Goal: Task Accomplishment & Management: Manage account settings

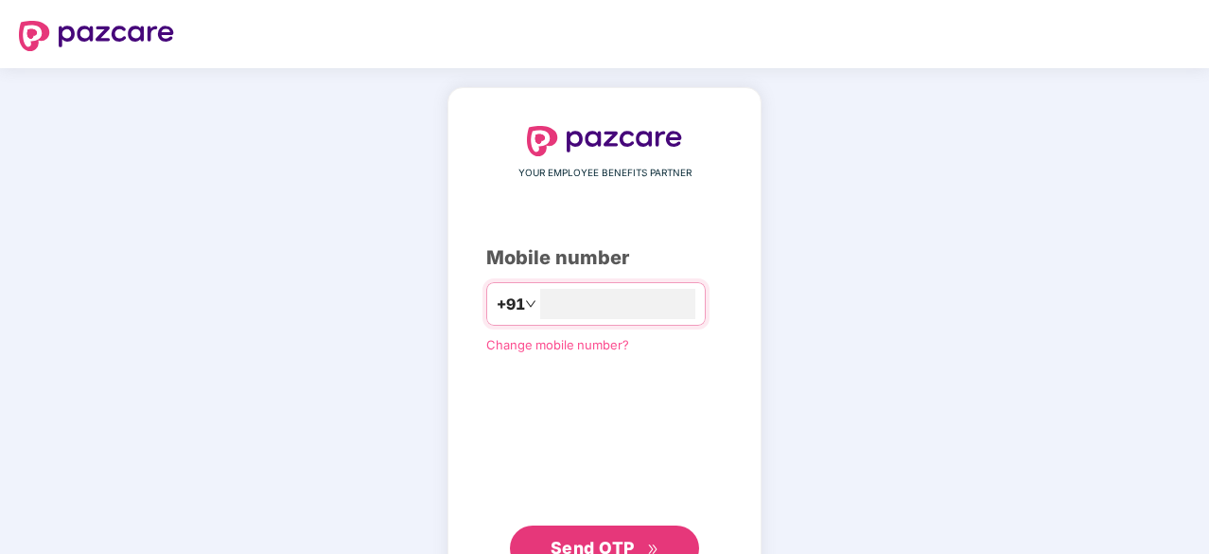
type input "**********"
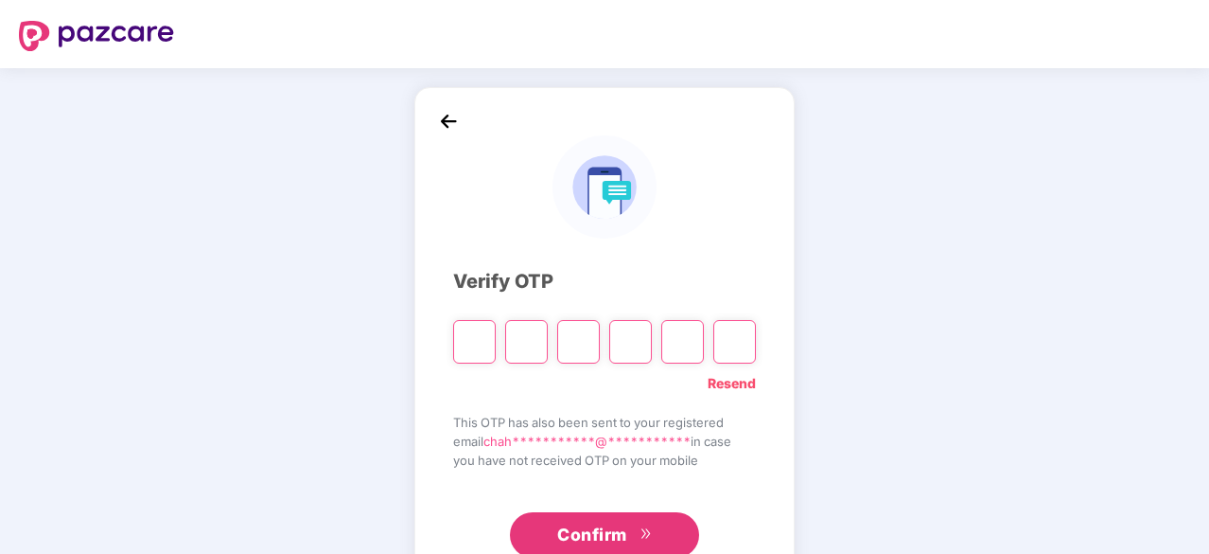
type input "*"
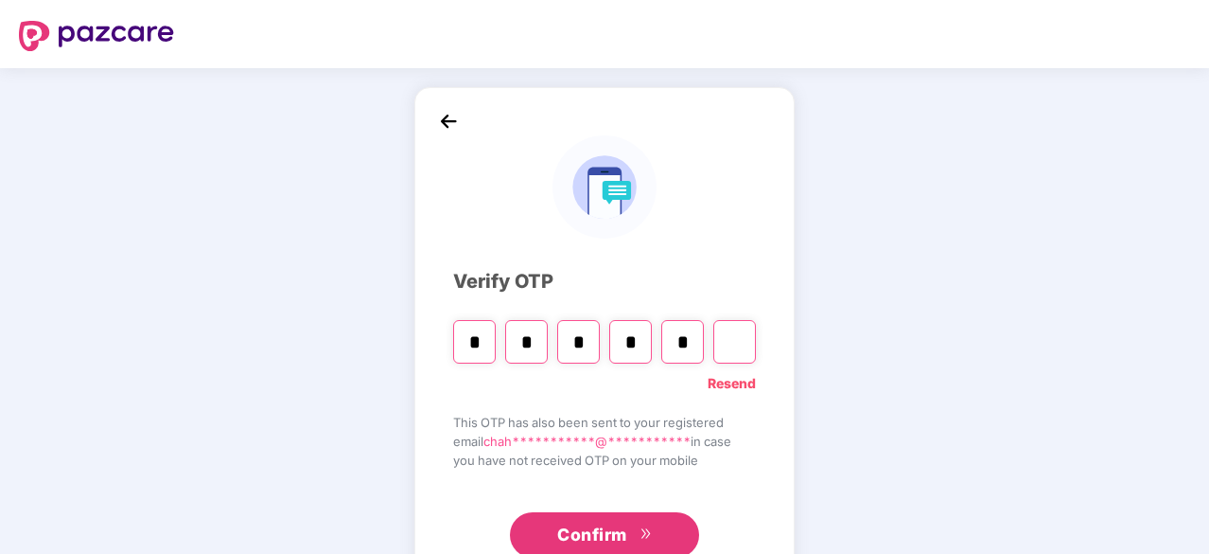
type input "*"
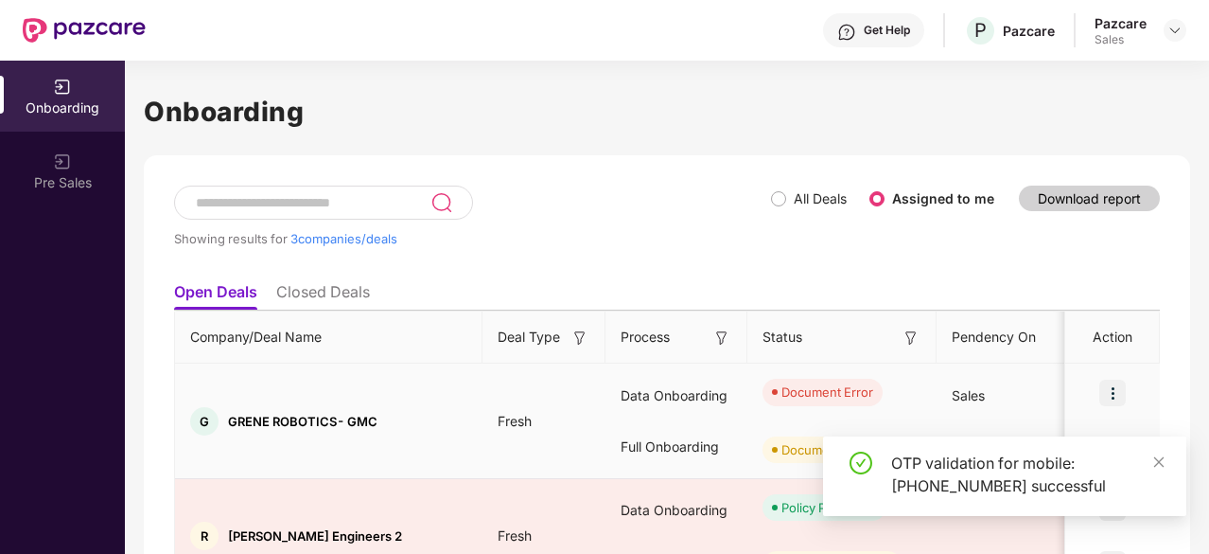
click at [1120, 385] on img at bounding box center [1112, 392] width 26 height 26
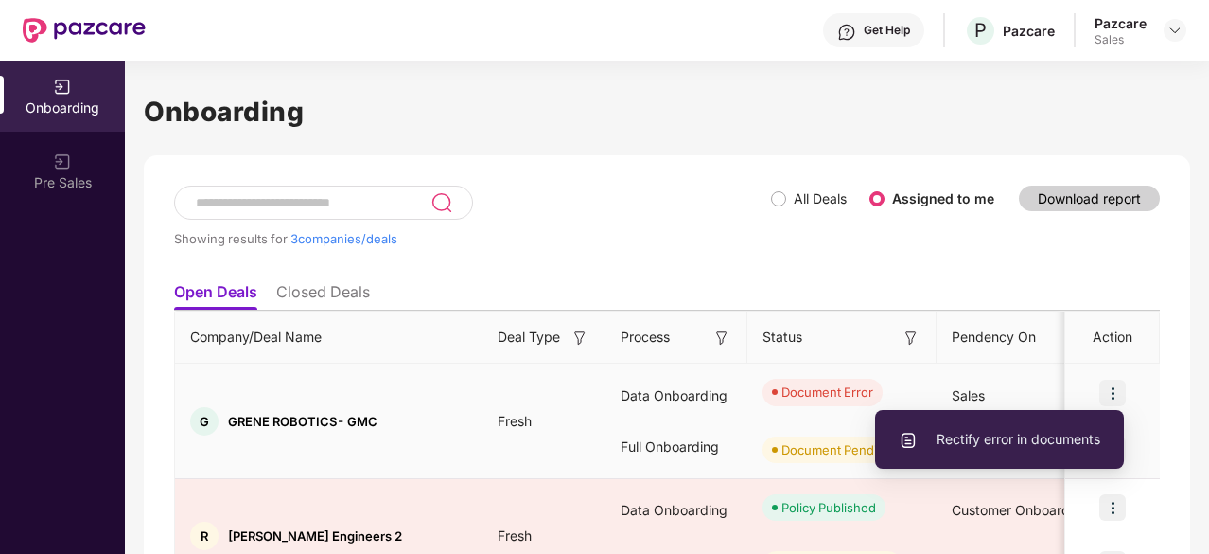
click at [1016, 440] on span "Rectify error in documents" at bounding box center [1000, 439] width 202 height 21
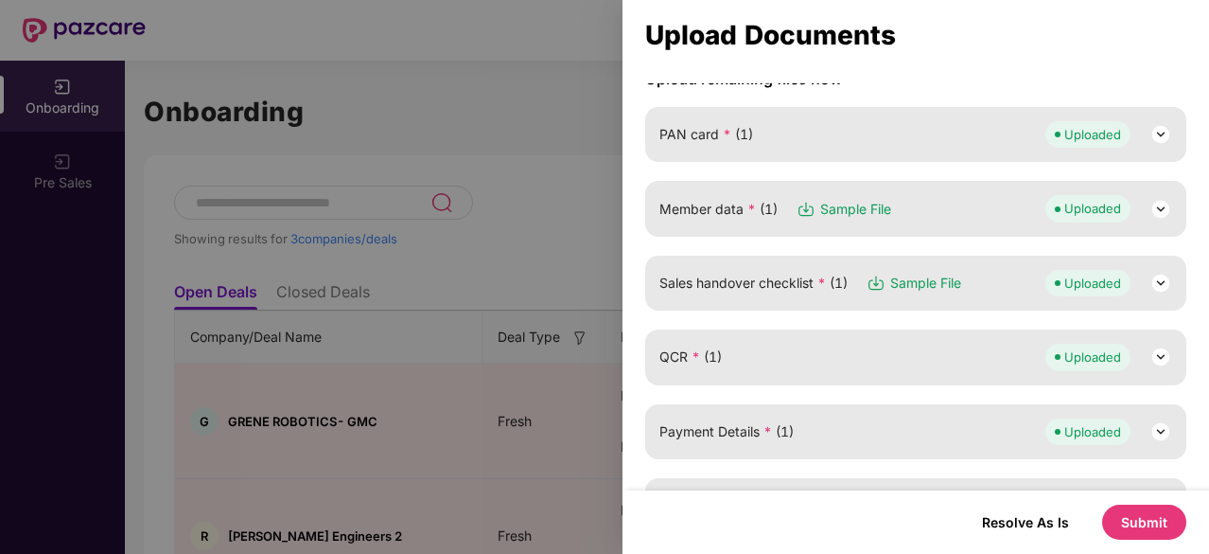
scroll to position [247, 0]
click at [1158, 285] on img at bounding box center [1161, 283] width 23 height 23
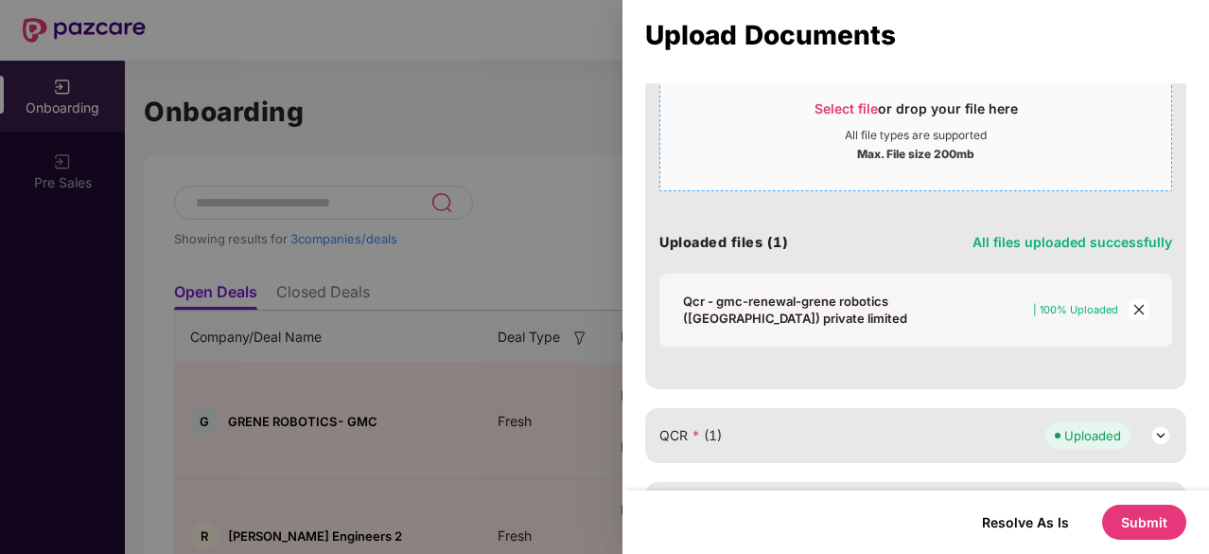
scroll to position [518, 0]
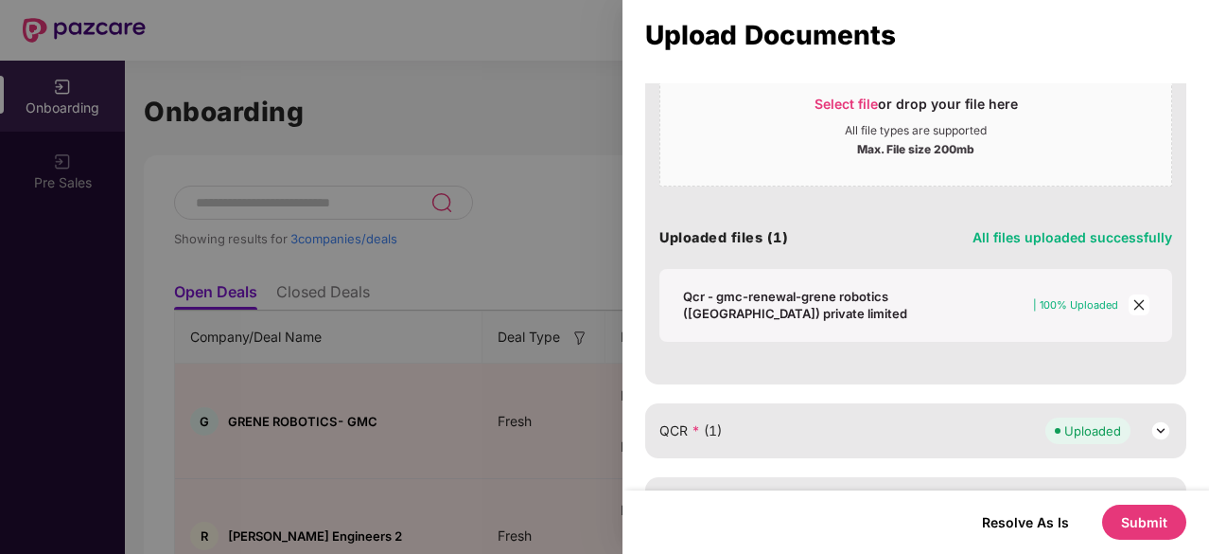
click at [1137, 306] on icon "close" at bounding box center [1139, 304] width 13 height 13
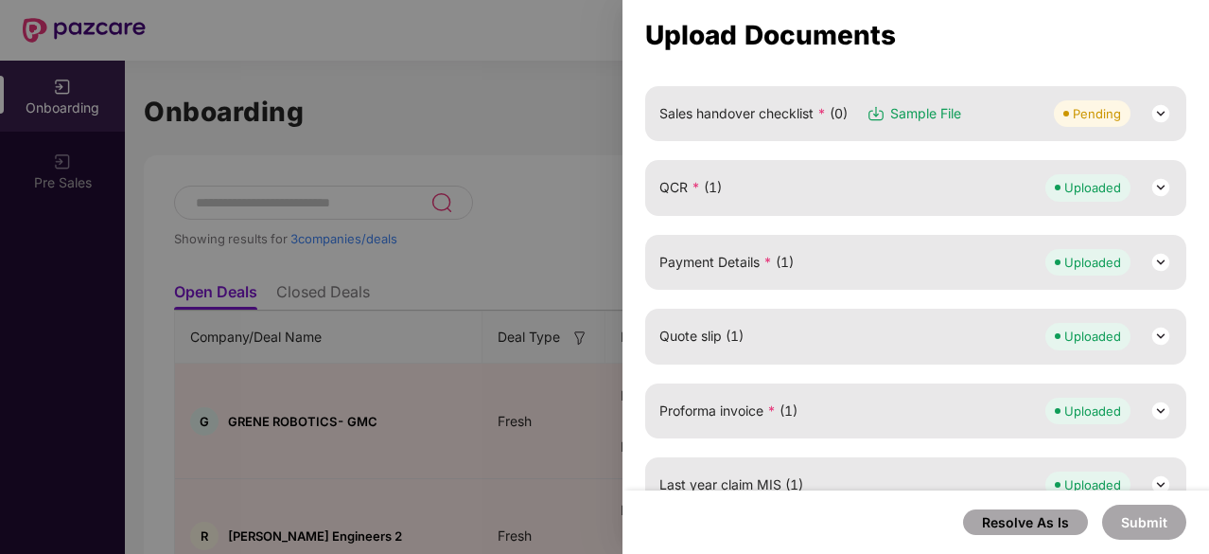
scroll to position [415, 0]
click at [1153, 106] on img at bounding box center [1161, 115] width 23 height 23
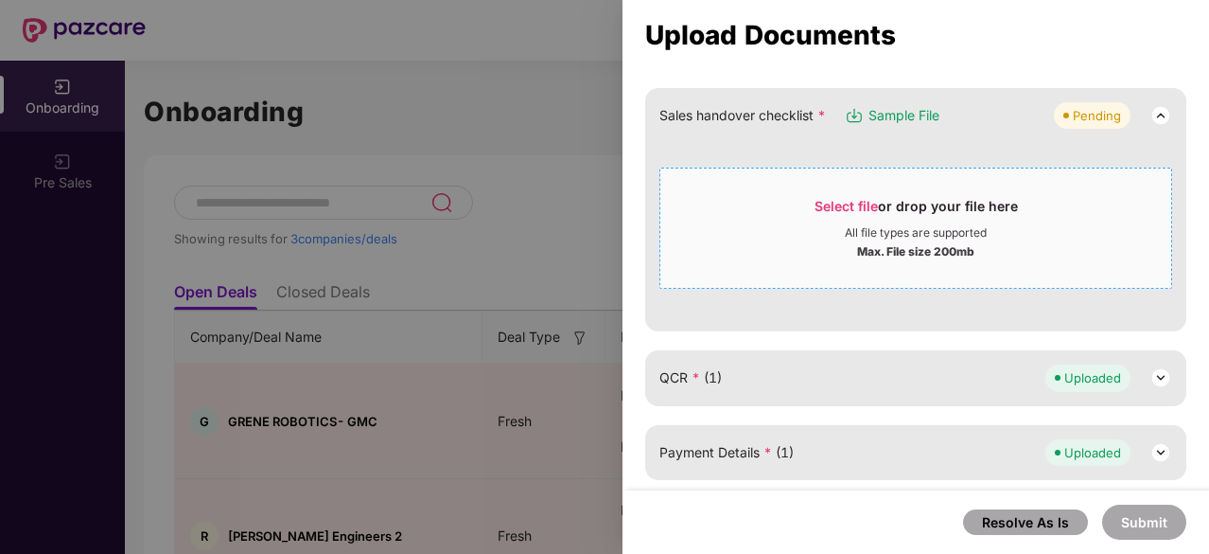
click at [828, 207] on span "Select file" at bounding box center [846, 206] width 63 height 16
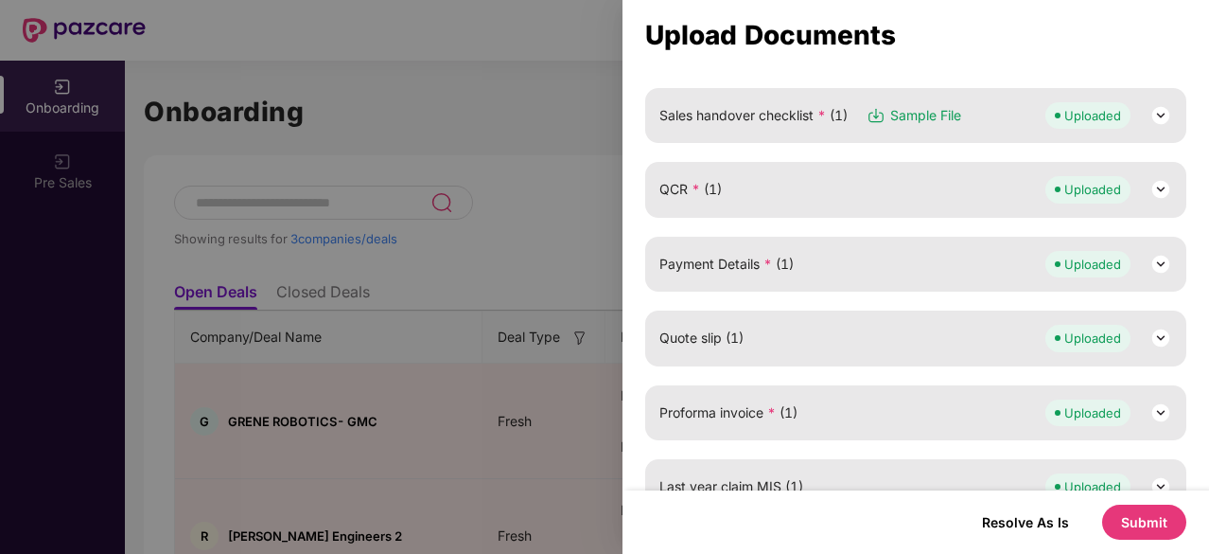
click at [1141, 533] on button "Submit" at bounding box center [1144, 521] width 84 height 35
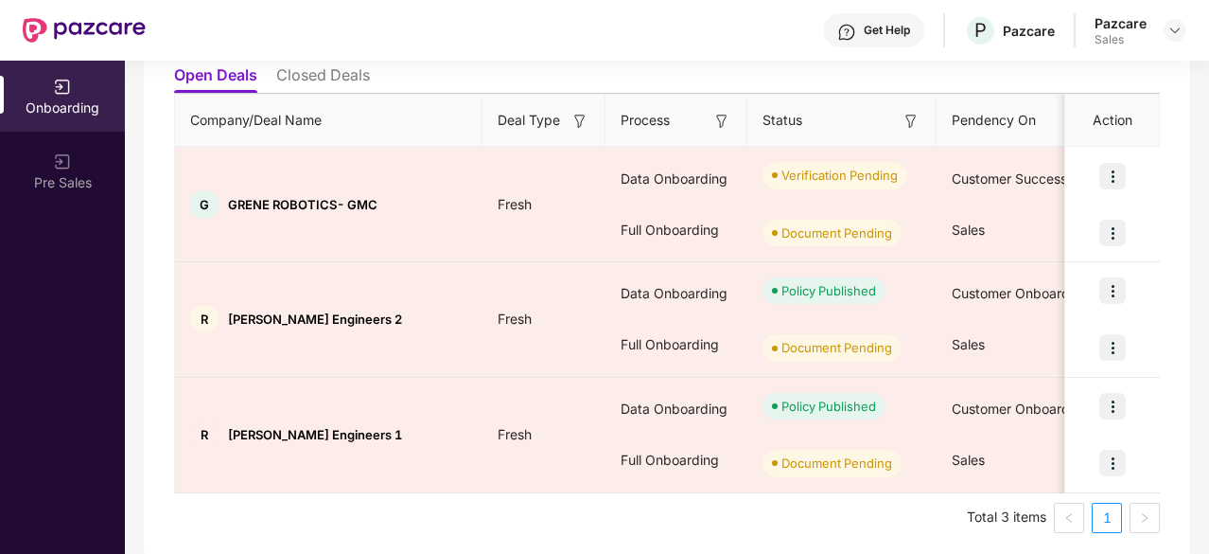
scroll to position [218, 0]
